Goal: Transaction & Acquisition: Book appointment/travel/reservation

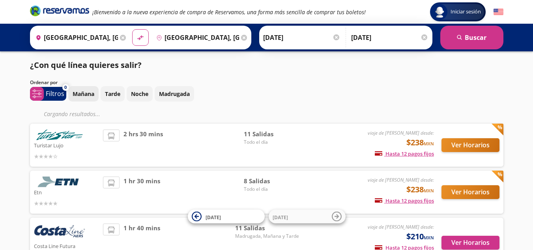
click at [76, 92] on p "Mañana" at bounding box center [84, 93] width 22 height 8
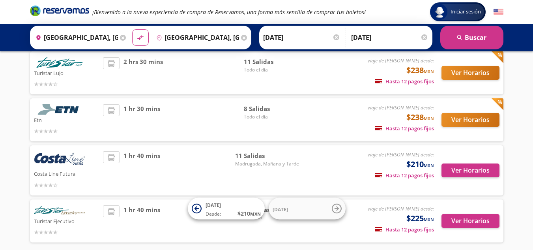
scroll to position [63, 0]
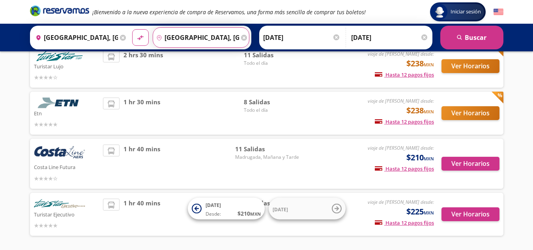
click at [230, 37] on input "[GEOGRAPHIC_DATA], [GEOGRAPHIC_DATA]" at bounding box center [196, 38] width 86 height 20
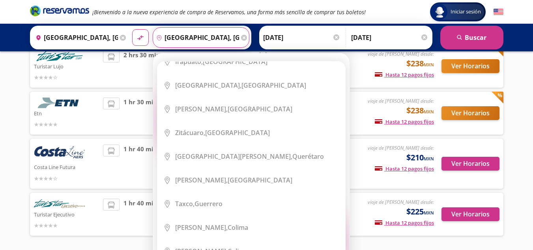
scroll to position [463, 0]
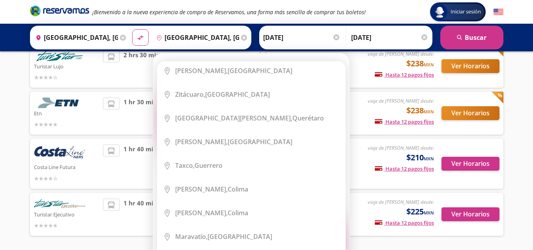
click at [241, 38] on icon at bounding box center [244, 38] width 6 height 6
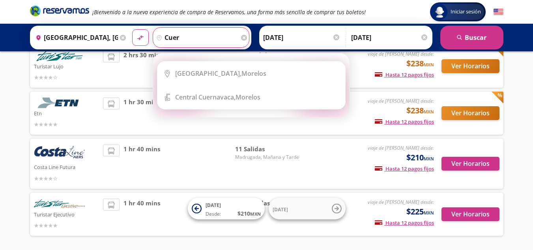
scroll to position [0, 0]
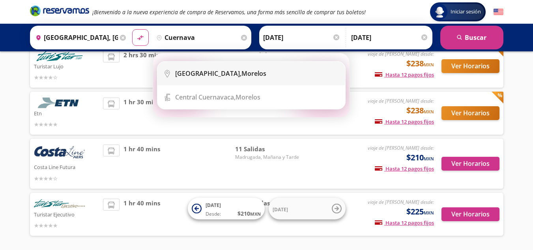
click at [260, 73] on div "[GEOGRAPHIC_DATA], [GEOGRAPHIC_DATA]" at bounding box center [257, 73] width 164 height 9
type input "[GEOGRAPHIC_DATA], [GEOGRAPHIC_DATA]"
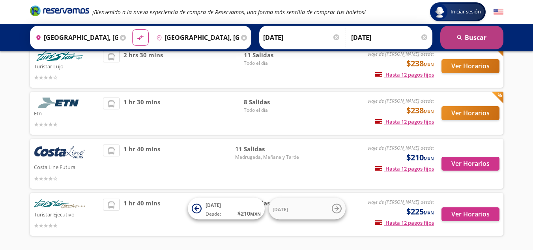
click at [474, 35] on button "search [GEOGRAPHIC_DATA]" at bounding box center [471, 38] width 63 height 24
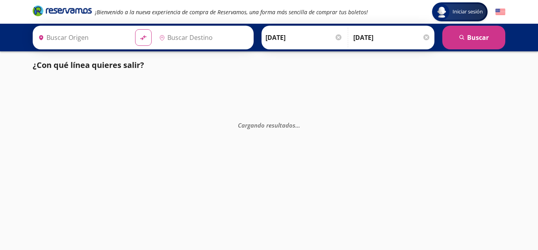
type input "[GEOGRAPHIC_DATA], [GEOGRAPHIC_DATA]"
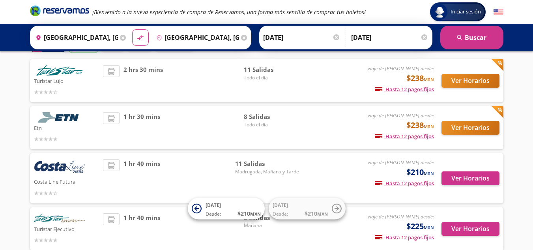
scroll to position [50, 0]
